Goal: Contribute content: Add original content to the website for others to see

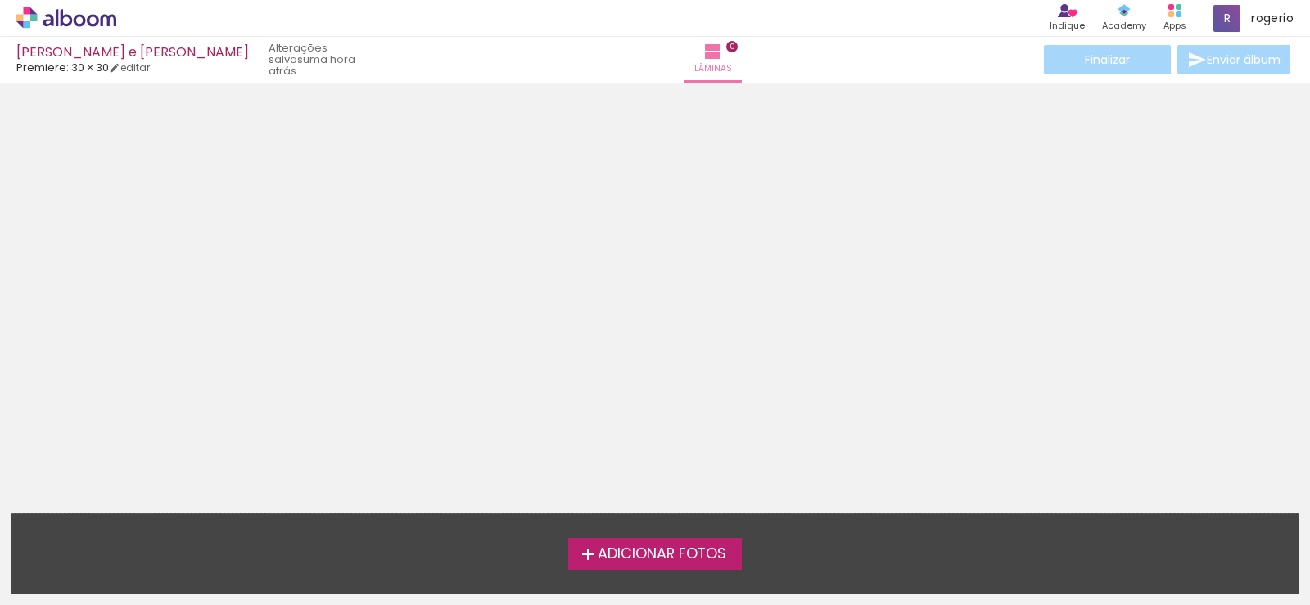
click at [704, 550] on span "Adicionar Fotos" at bounding box center [661, 554] width 128 height 15
click at [0, 0] on input "file" at bounding box center [0, 0] width 0 height 0
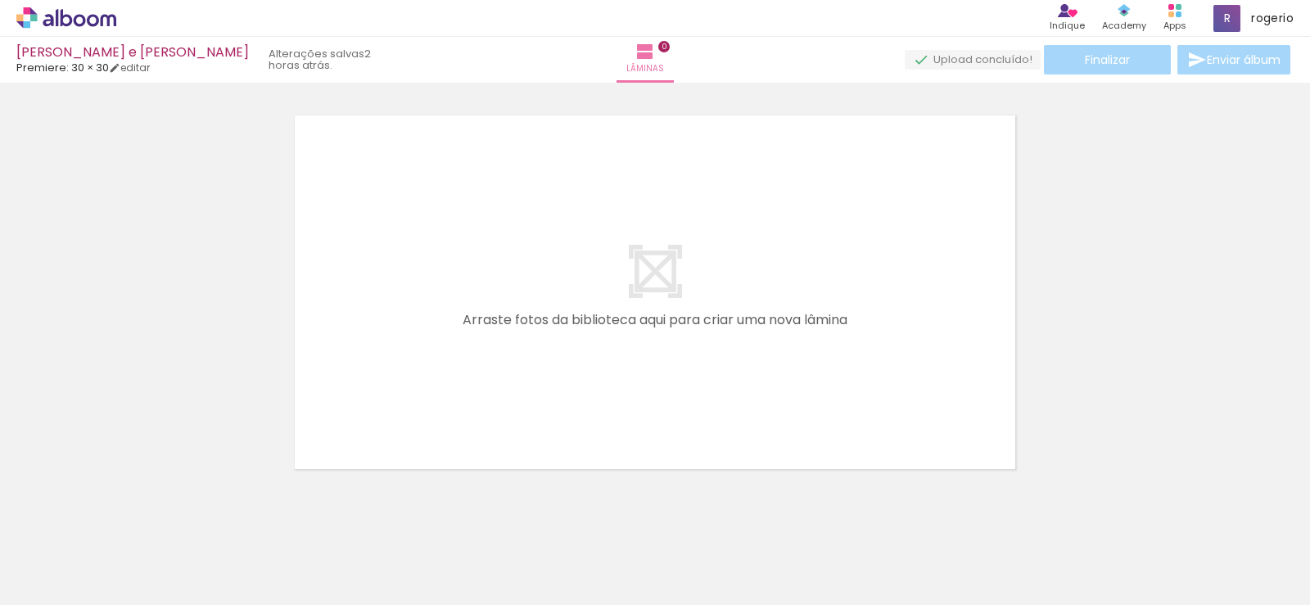
scroll to position [21, 0]
click at [69, 586] on span "Adicionar Fotos" at bounding box center [58, 583] width 49 height 18
click at [0, 0] on input "file" at bounding box center [0, 0] width 0 height 0
click at [52, 587] on span "Adicionar Fotos" at bounding box center [58, 583] width 49 height 18
click at [0, 0] on input "file" at bounding box center [0, 0] width 0 height 0
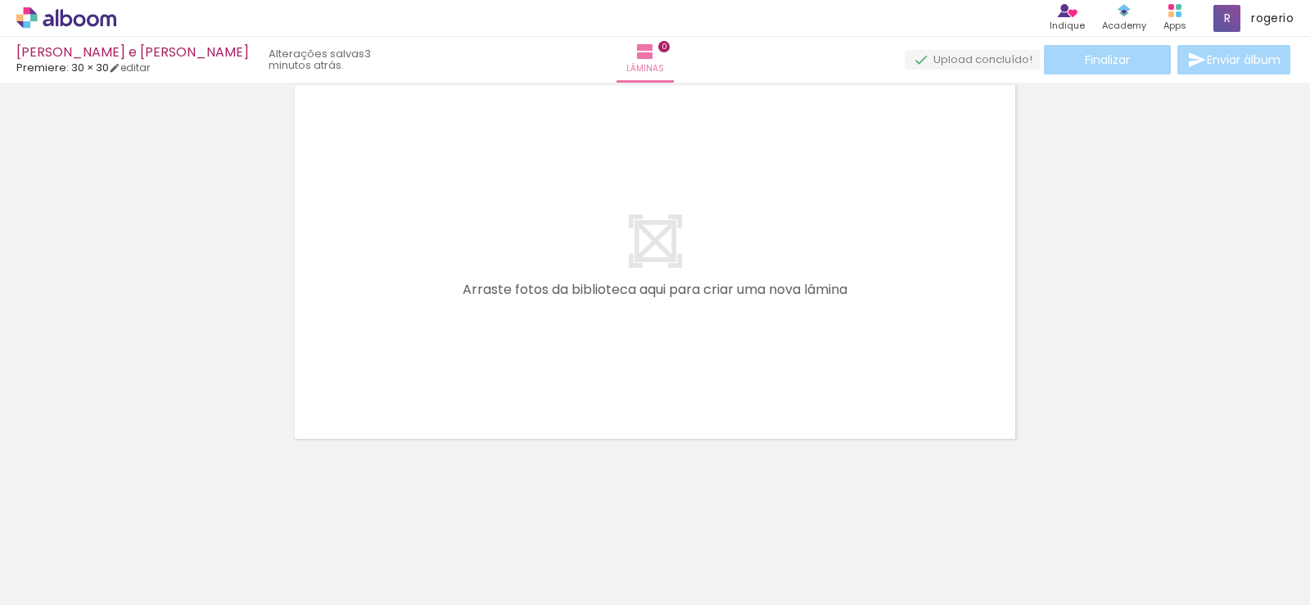
scroll to position [0, 3543]
